Goal: Book appointment/travel/reservation

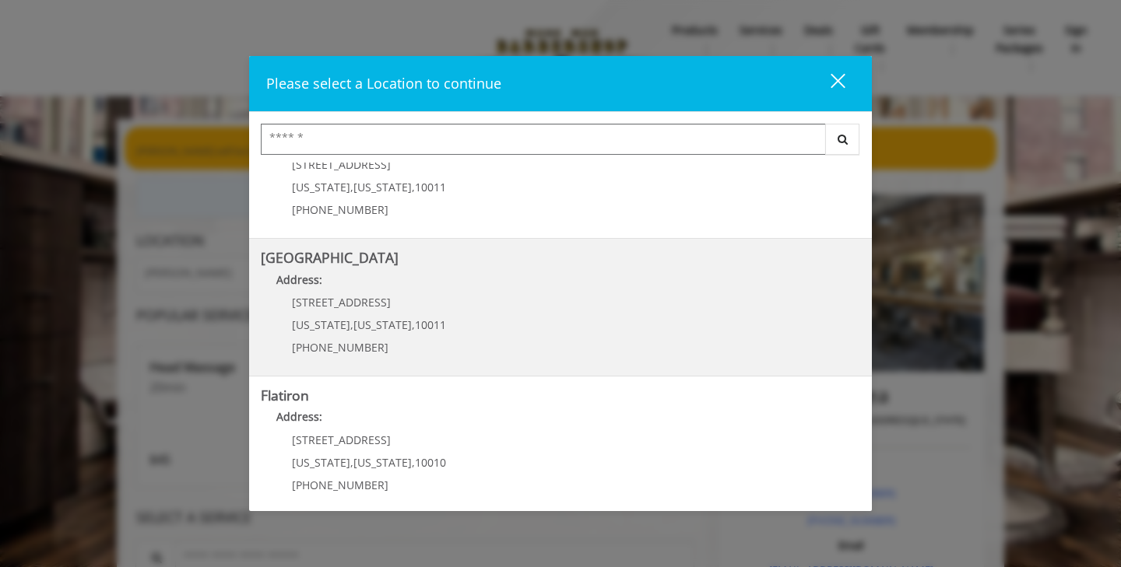
scroll to position [199, 0]
click at [434, 318] on div "[STREET_ADDRESS][US_STATE][US_STATE] (646) 850-0041" at bounding box center [357, 330] width 193 height 68
